Goal: Transaction & Acquisition: Subscribe to service/newsletter

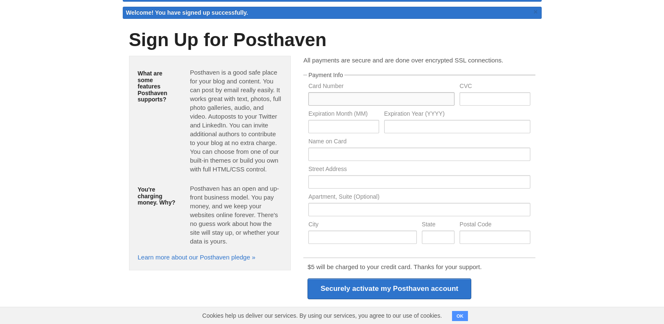
click at [351, 96] on input "text" at bounding box center [381, 98] width 146 height 13
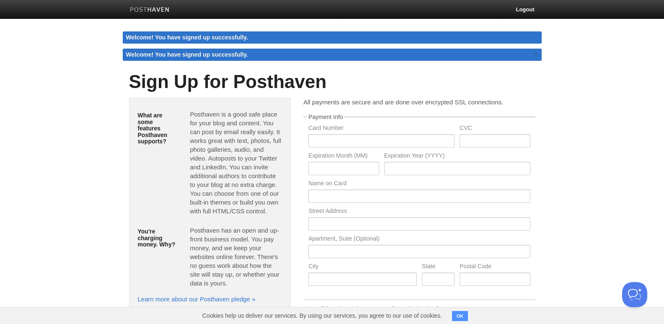
click at [142, 3] on link at bounding box center [150, 10] width 52 height 19
click at [143, 5] on link at bounding box center [150, 10] width 52 height 19
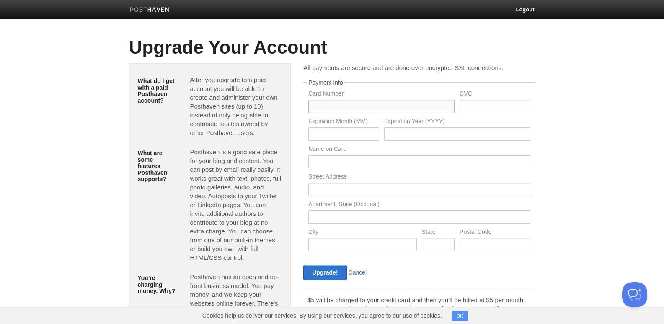
click at [362, 107] on input "text" at bounding box center [381, 106] width 146 height 13
click at [463, 106] on input "text" at bounding box center [495, 106] width 70 height 13
click at [331, 137] on input "text" at bounding box center [343, 133] width 70 height 13
click at [429, 137] on input "text" at bounding box center [457, 133] width 146 height 13
click at [338, 166] on input "text" at bounding box center [419, 161] width 222 height 13
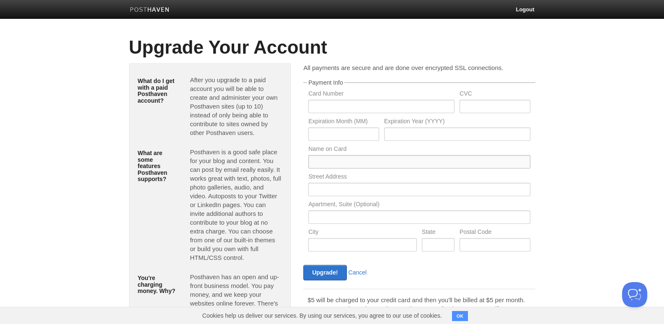
scroll to position [64, 0]
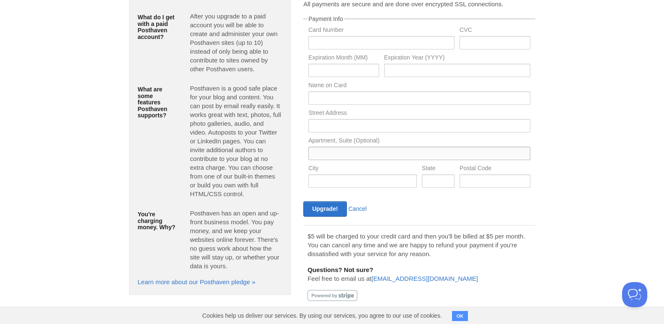
click at [334, 155] on input "text" at bounding box center [419, 153] width 222 height 13
drag, startPoint x: 360, startPoint y: 131, endPoint x: 380, endPoint y: 122, distance: 21.0
click at [361, 130] on input "text" at bounding box center [419, 125] width 222 height 13
type input "10466 Shire View Dr, Frisco, Texas 75035, United S"
type input "Akutan"
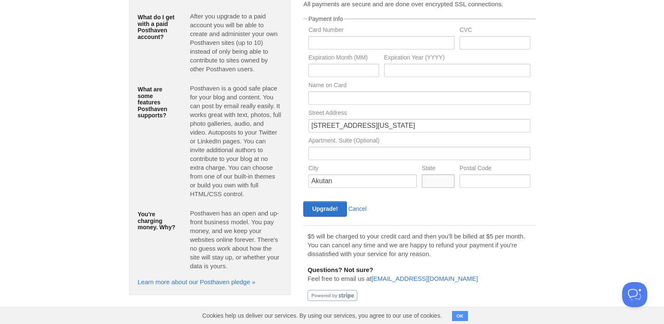
type input "Alaska"
type input "10001"
click at [330, 204] on input "Upgrade!" at bounding box center [324, 208] width 43 height 15
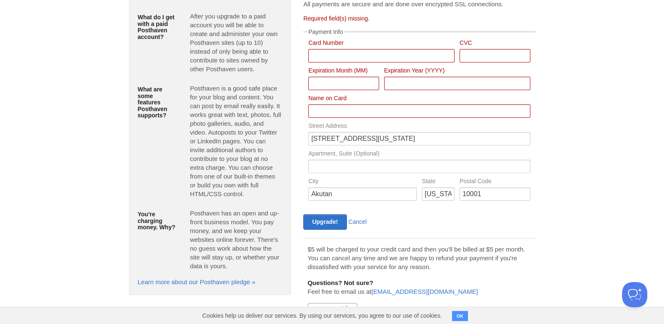
click at [330, 74] on label "Expiration Month (MM)" at bounding box center [343, 71] width 70 height 8
click at [437, 80] on input "Card Number" at bounding box center [457, 83] width 146 height 13
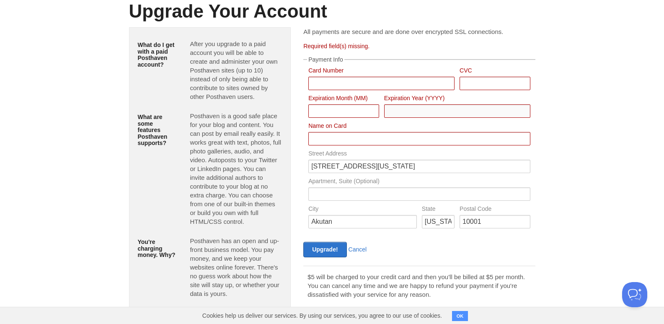
scroll to position [0, 0]
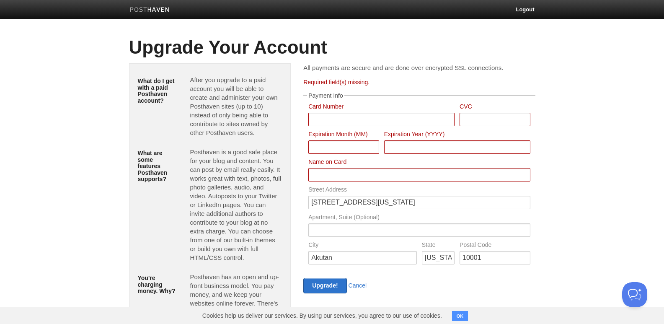
click at [195, 43] on h1 "Upgrade Your Account" at bounding box center [332, 47] width 406 height 20
click at [524, 11] on link "Logout" at bounding box center [524, 9] width 31 height 19
